Goal: Transaction & Acquisition: Purchase product/service

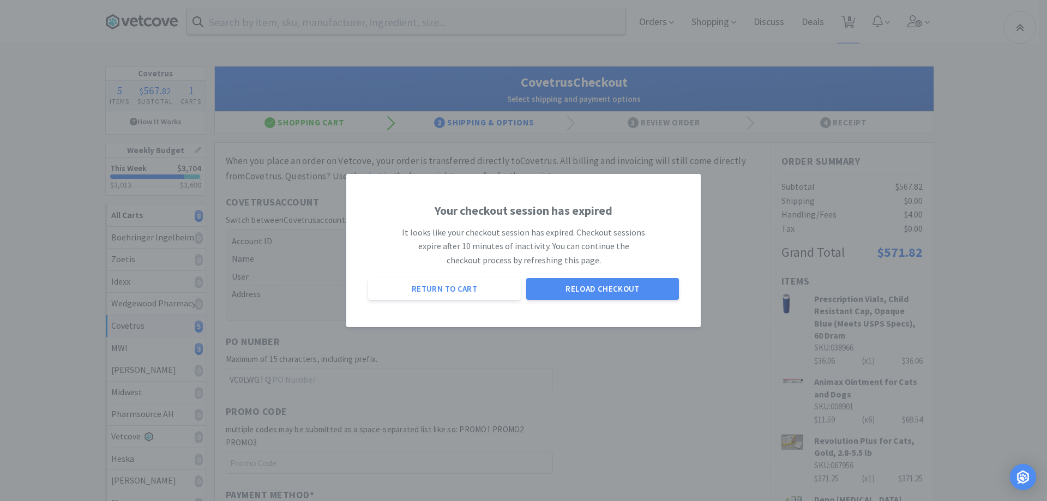
select select "ACCOUNT"
select select "cvt-standard-net"
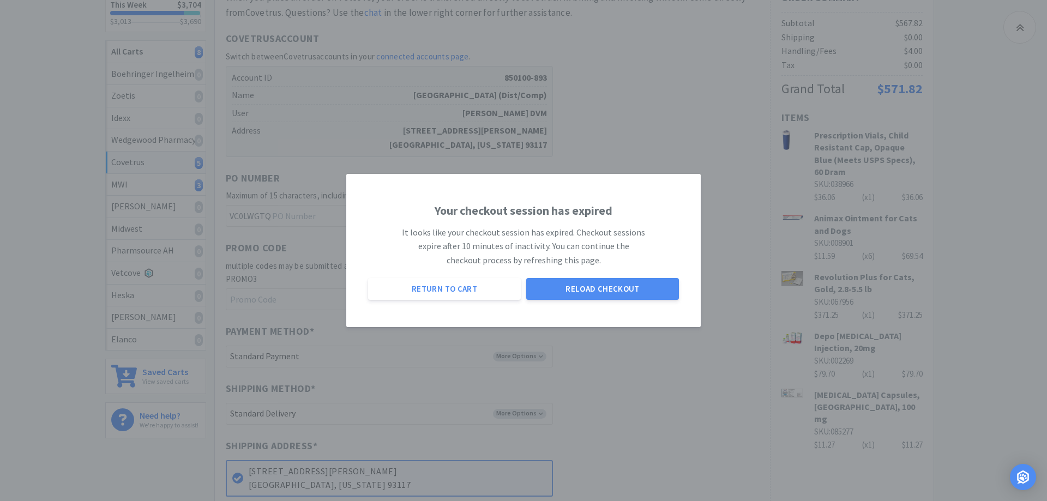
drag, startPoint x: 0, startPoint y: 0, endPoint x: 637, endPoint y: 291, distance: 700.8
click at [636, 291] on button "Reload Checkout" at bounding box center [602, 289] width 153 height 22
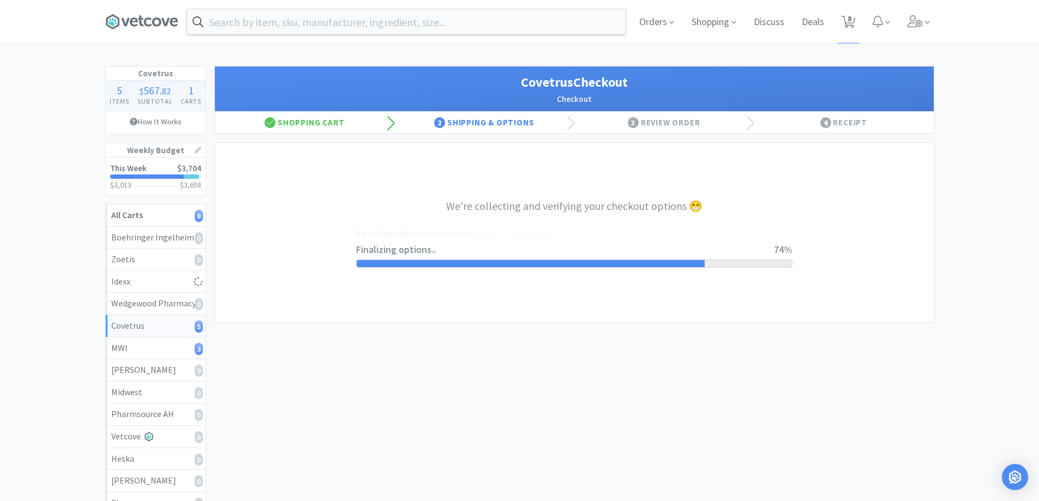
select select "ACCOUNT"
select select "cvt-standard-net"
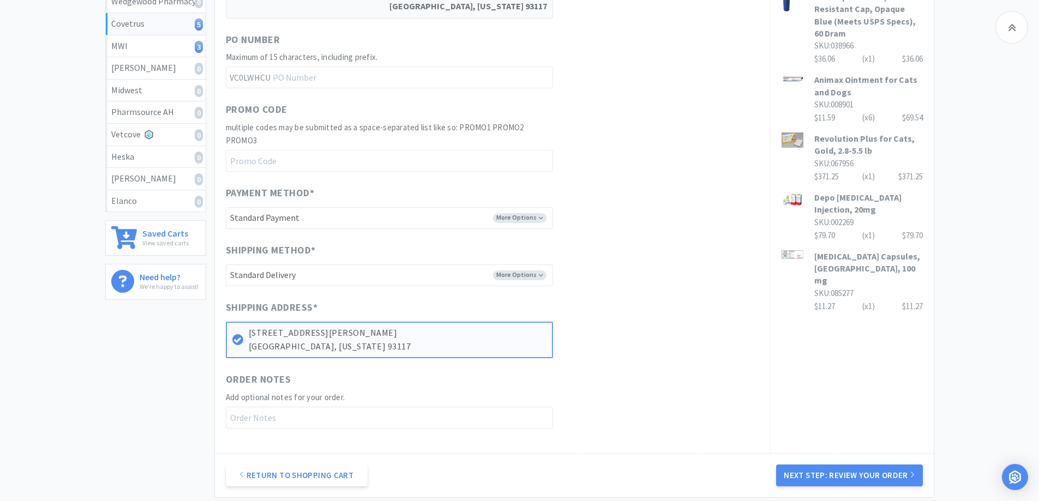
scroll to position [411, 0]
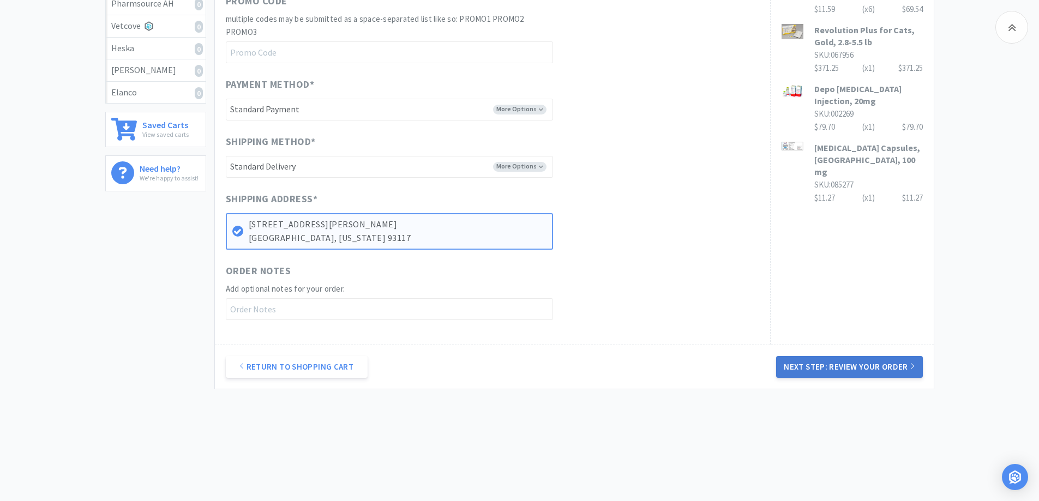
click at [855, 366] on button "Next Step: Review Your Order" at bounding box center [849, 367] width 146 height 22
